Goal: Information Seeking & Learning: Learn about a topic

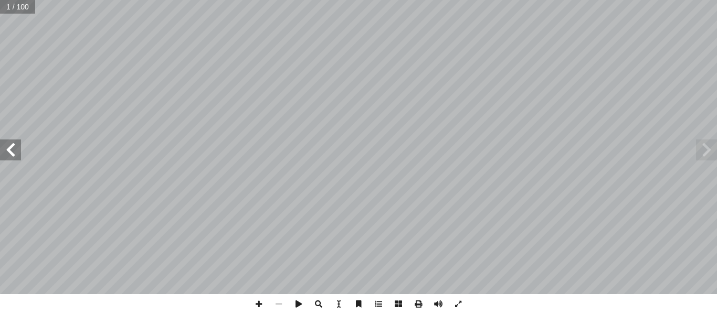
click at [6, 153] on span at bounding box center [10, 150] width 21 height 21
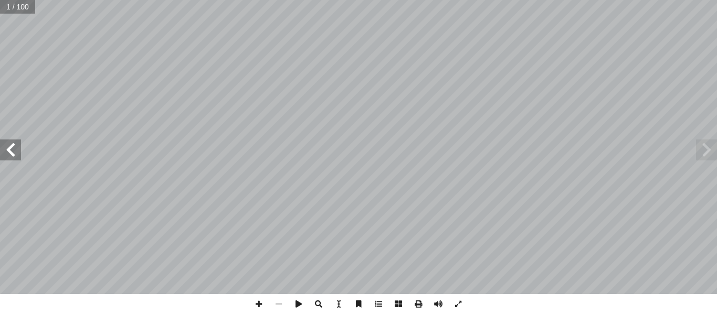
click at [6, 153] on span at bounding box center [10, 150] width 21 height 21
click at [15, 9] on input "text" at bounding box center [20, 7] width 41 height 14
type input "**"
click at [17, 155] on span at bounding box center [10, 150] width 21 height 21
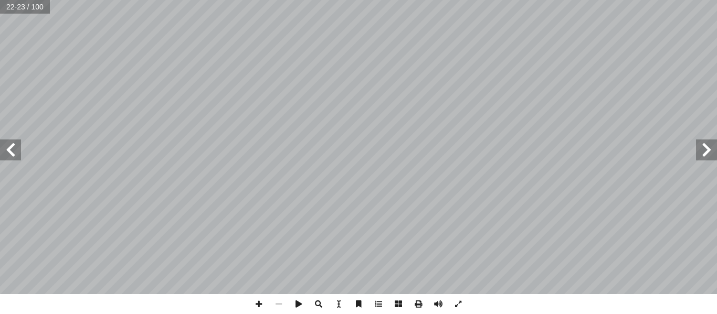
click at [17, 155] on span at bounding box center [10, 150] width 21 height 21
click at [262, 303] on span at bounding box center [259, 304] width 20 height 20
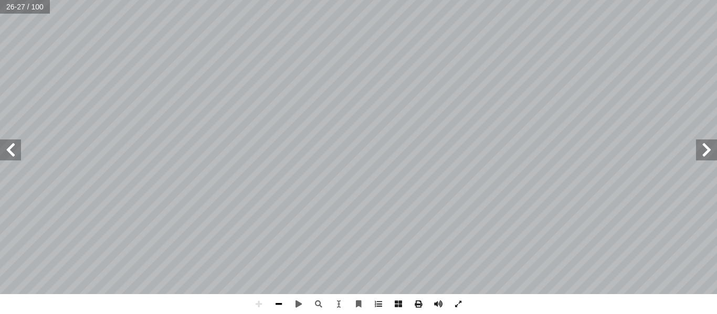
click at [284, 306] on span at bounding box center [279, 304] width 20 height 20
click at [280, 306] on span at bounding box center [279, 304] width 20 height 20
click at [11, 155] on span at bounding box center [10, 150] width 21 height 21
